Goal: Transaction & Acquisition: Purchase product/service

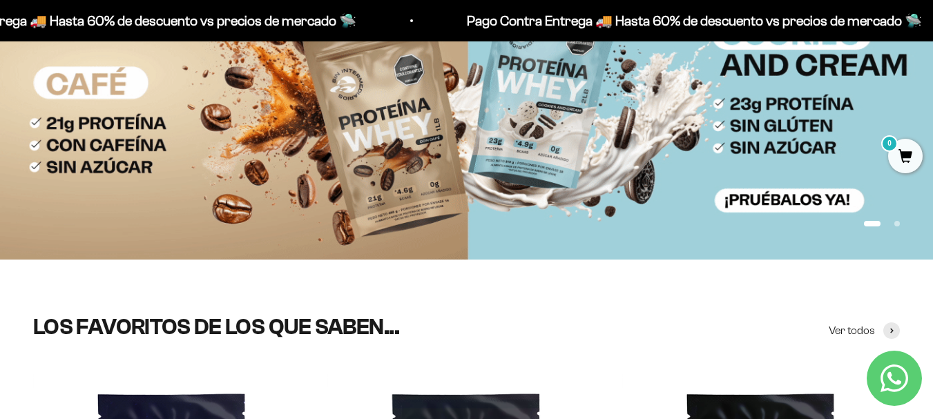
scroll to position [46, 0]
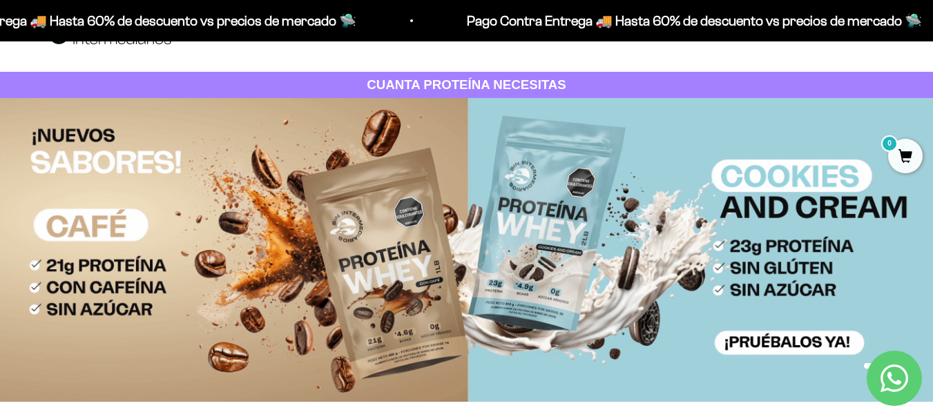
click at [549, 211] on img at bounding box center [466, 250] width 933 height 304
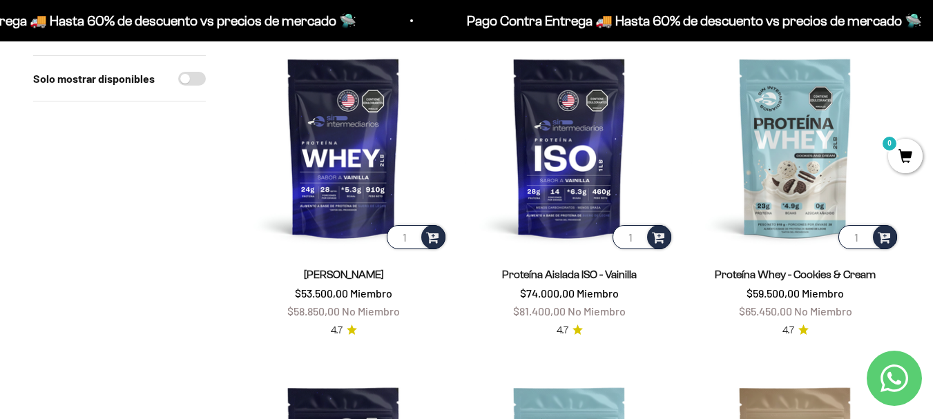
scroll to position [506, 0]
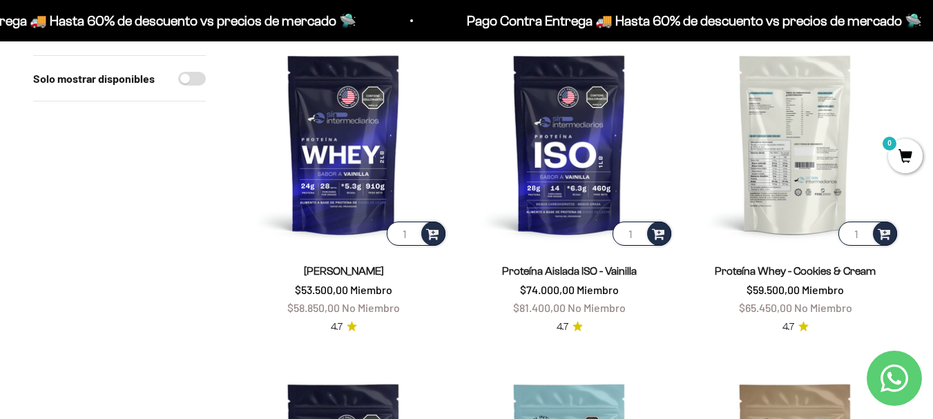
click at [788, 143] on img at bounding box center [794, 143] width 209 height 209
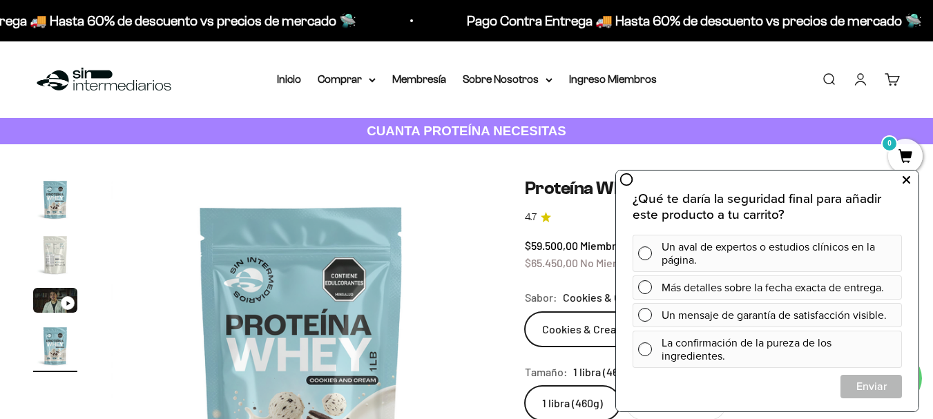
click at [906, 182] on icon at bounding box center [906, 180] width 8 height 18
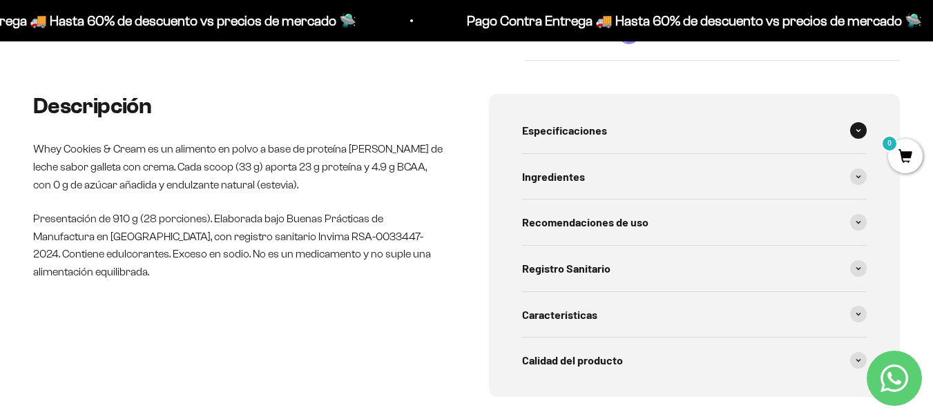
scroll to position [690, 0]
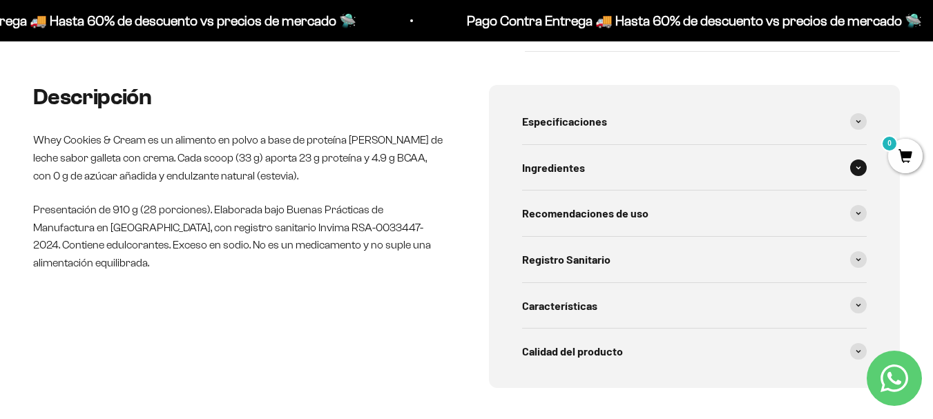
click at [572, 171] on span "Ingredientes" at bounding box center [553, 168] width 63 height 18
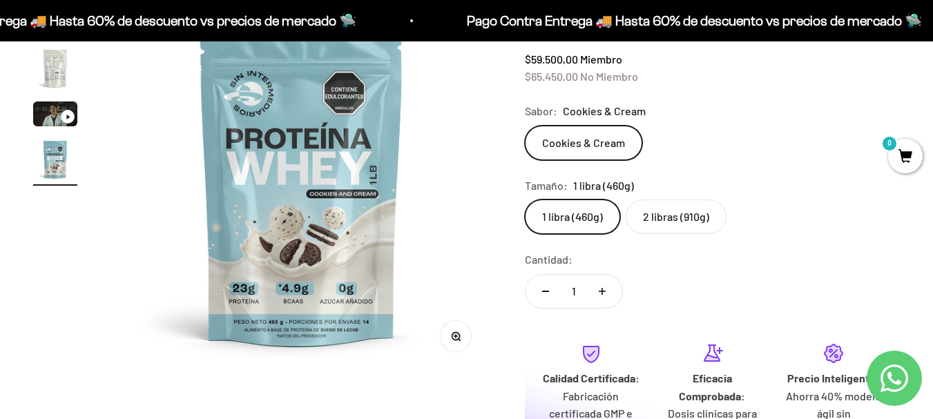
scroll to position [184, 0]
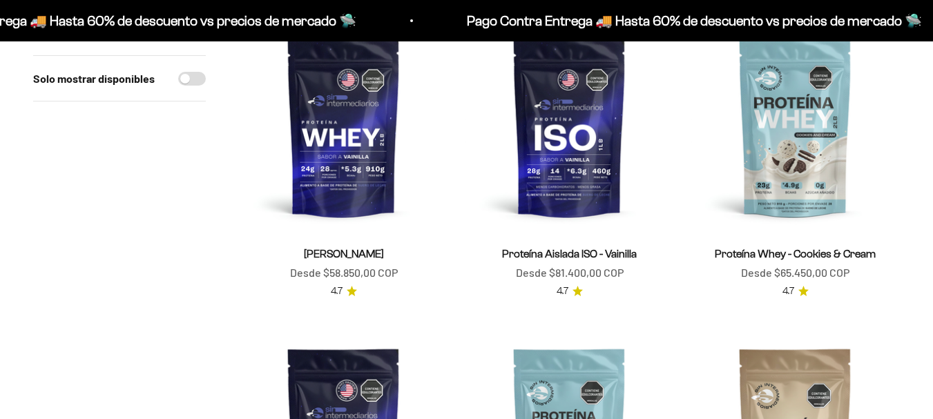
scroll to position [506, 0]
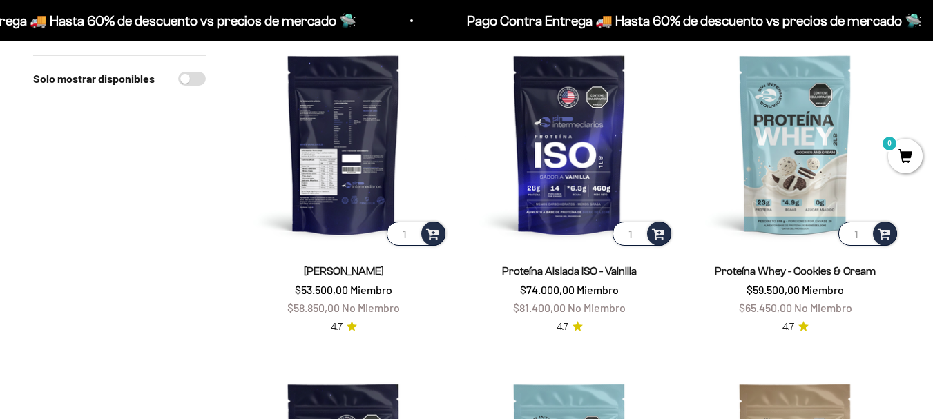
click at [367, 101] on img at bounding box center [343, 143] width 209 height 209
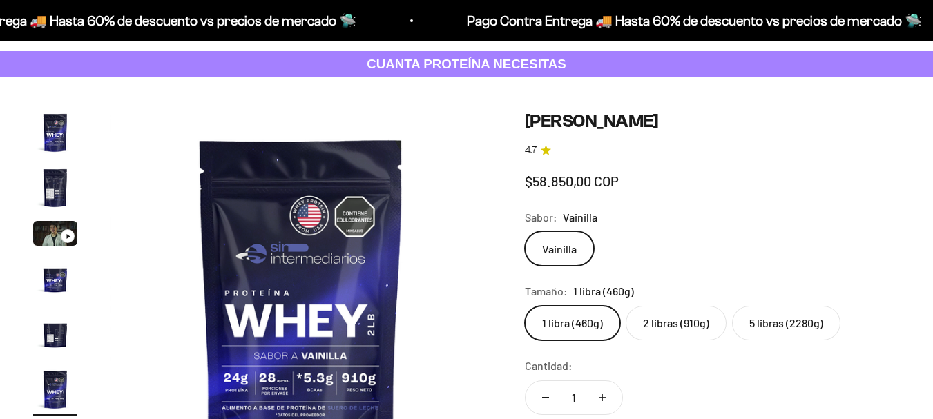
scroll to position [0, 1946]
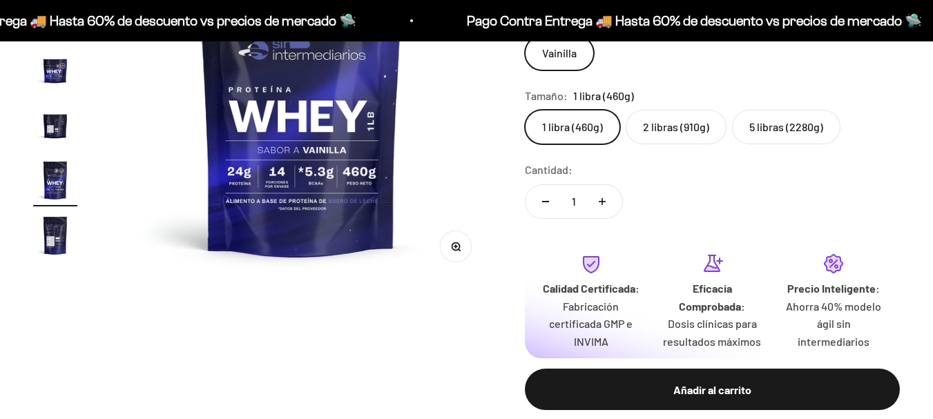
click at [681, 128] on label "2 libras (910g)" at bounding box center [675, 127] width 101 height 35
click at [525, 110] on input "2 libras (910g)" at bounding box center [524, 109] width 1 height 1
radio input "true"
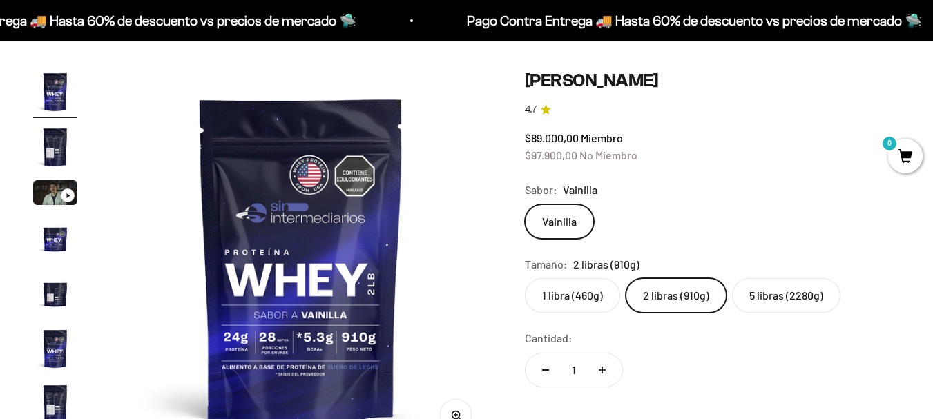
scroll to position [92, 0]
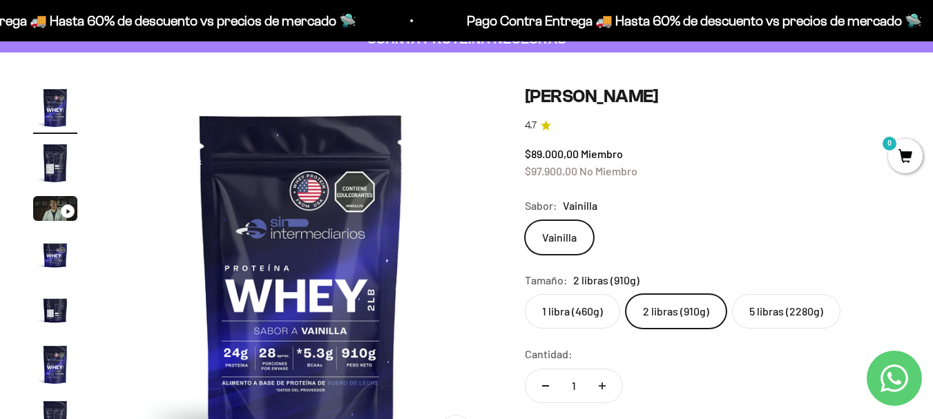
click at [577, 318] on label "1 libra (460g)" at bounding box center [572, 311] width 95 height 35
click at [525, 294] on input "1 libra (460g)" at bounding box center [524, 293] width 1 height 1
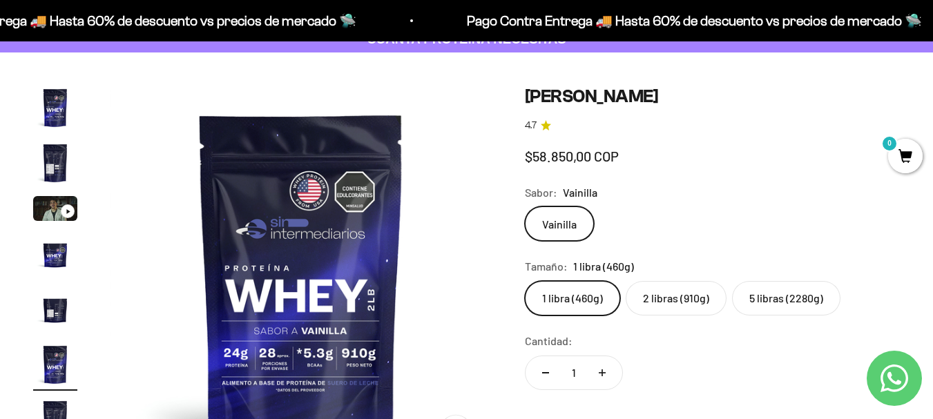
scroll to position [0, 1946]
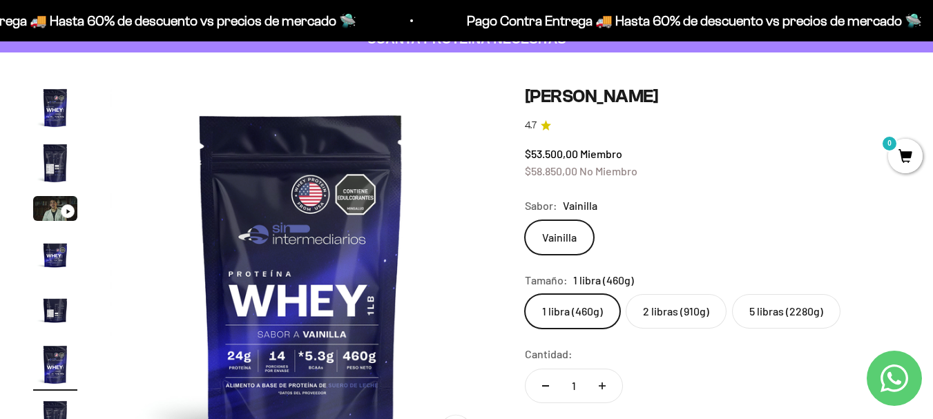
click at [668, 311] on label "2 libras (910g)" at bounding box center [675, 311] width 101 height 35
click at [525, 294] on input "2 libras (910g)" at bounding box center [524, 293] width 1 height 1
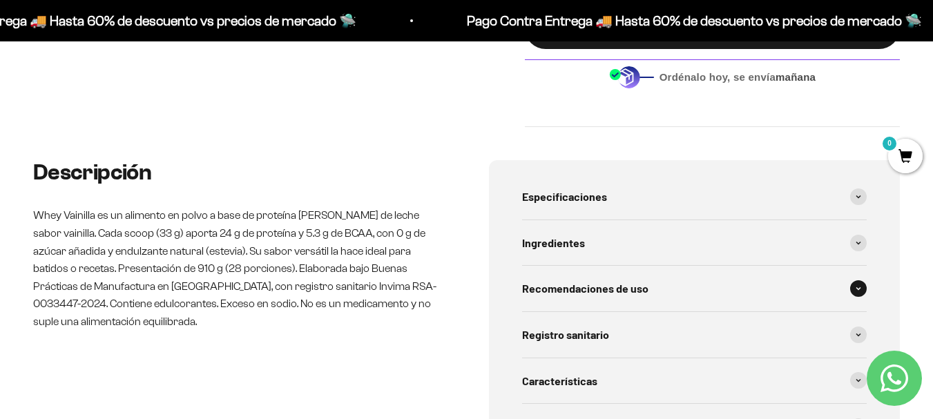
scroll to position [690, 0]
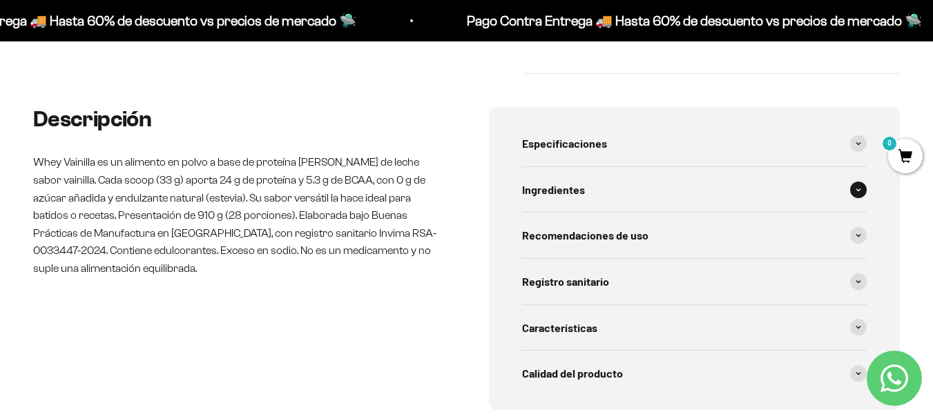
click at [612, 185] on div "Ingredientes" at bounding box center [694, 190] width 345 height 46
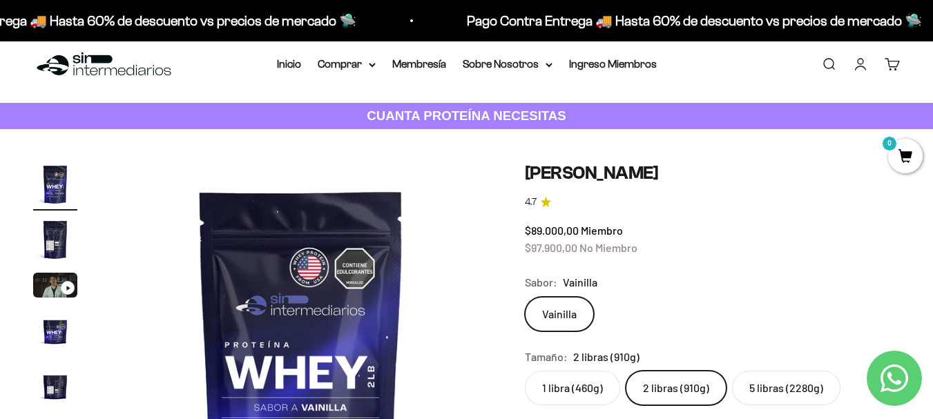
scroll to position [0, 0]
